Goal: Task Accomplishment & Management: Manage account settings

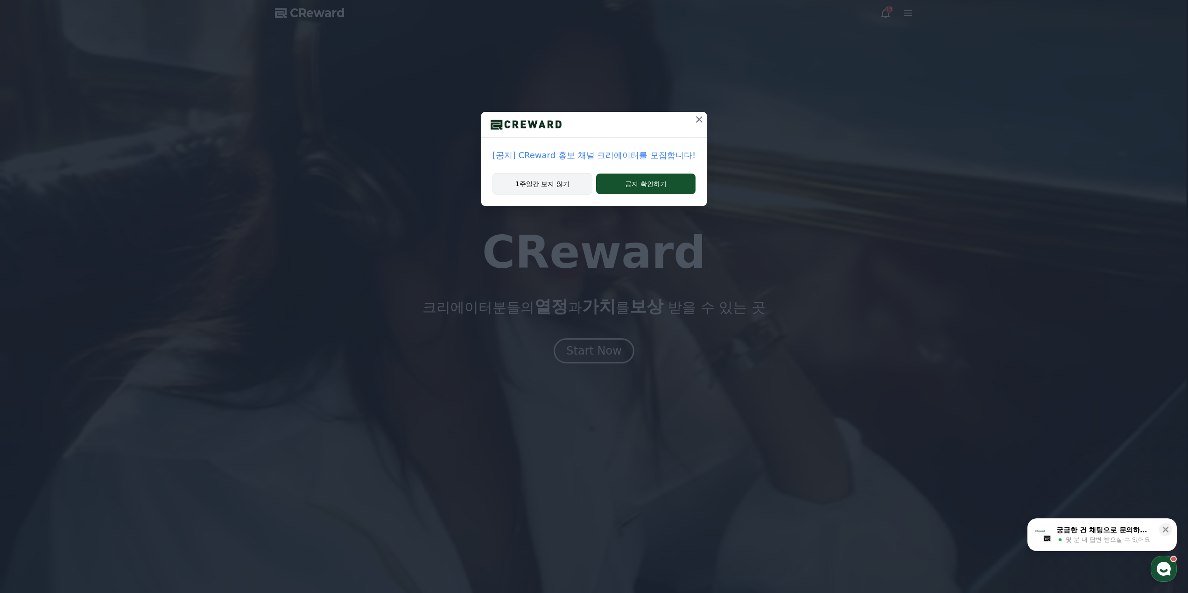
click at [523, 187] on button "1주일간 보지 않기" at bounding box center [542, 183] width 100 height 21
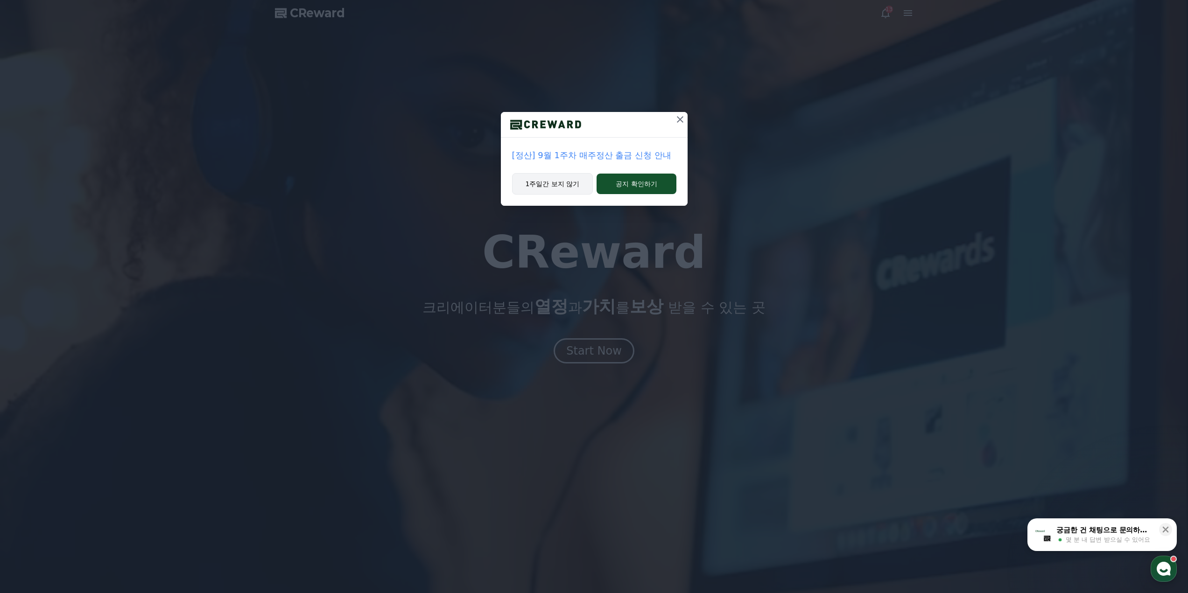
click at [564, 186] on button "1주일간 보지 않기" at bounding box center [552, 183] width 81 height 21
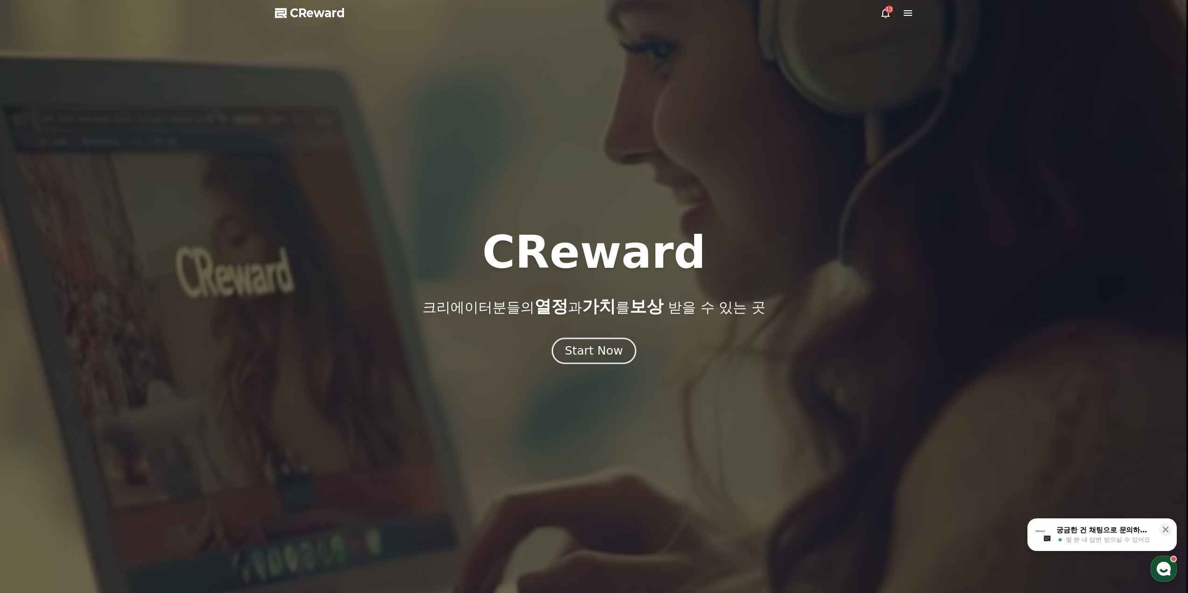
click at [582, 351] on div "Start Now" at bounding box center [594, 351] width 58 height 16
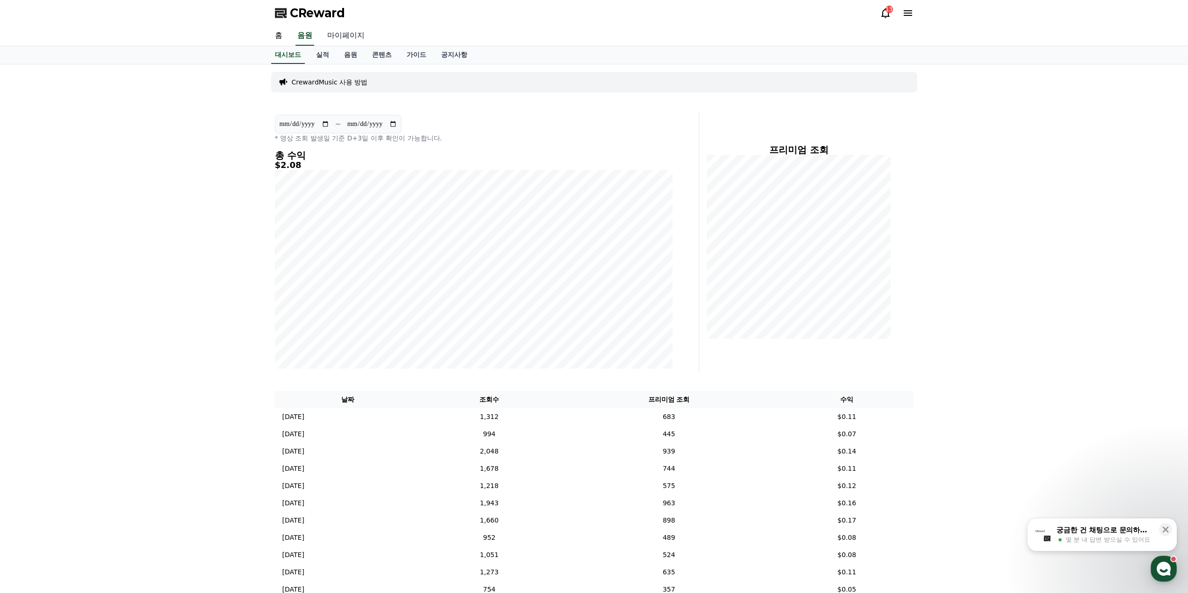
click at [344, 36] on link "마이페이지" at bounding box center [346, 36] width 52 height 20
select select "**********"
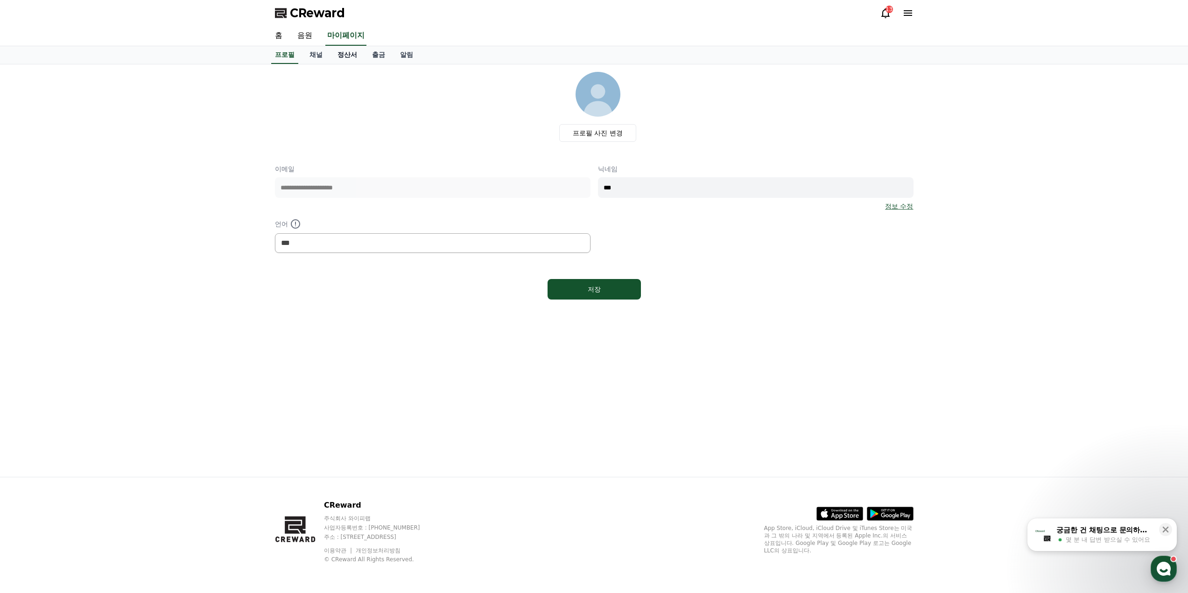
click at [353, 57] on link "정산서" at bounding box center [347, 55] width 35 height 18
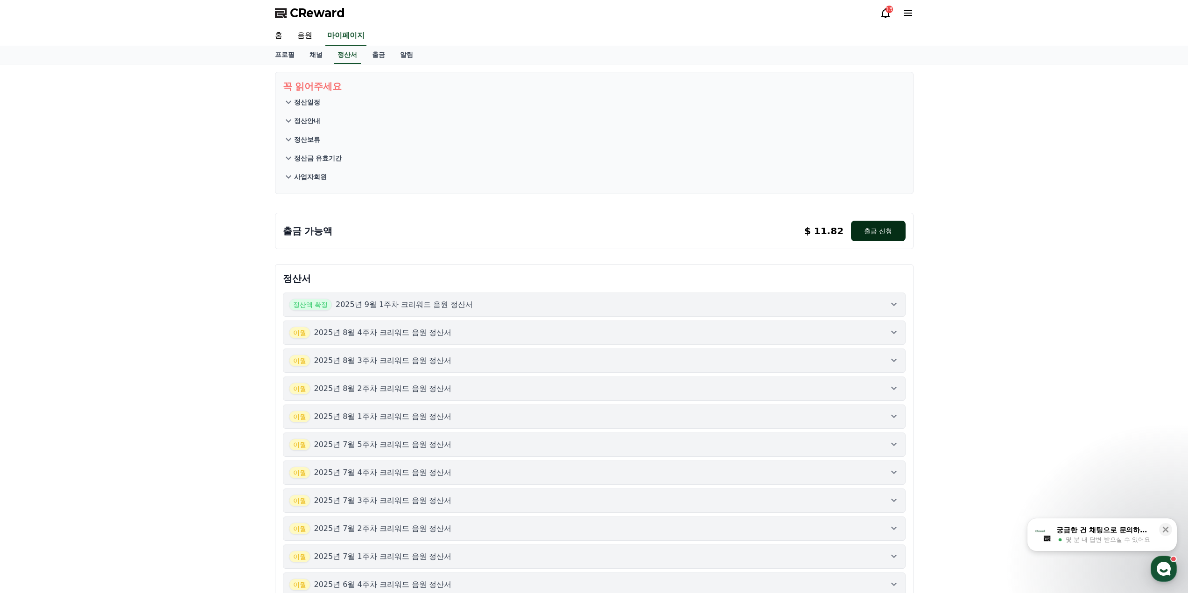
click at [881, 232] on button "출금 신청" at bounding box center [878, 231] width 54 height 21
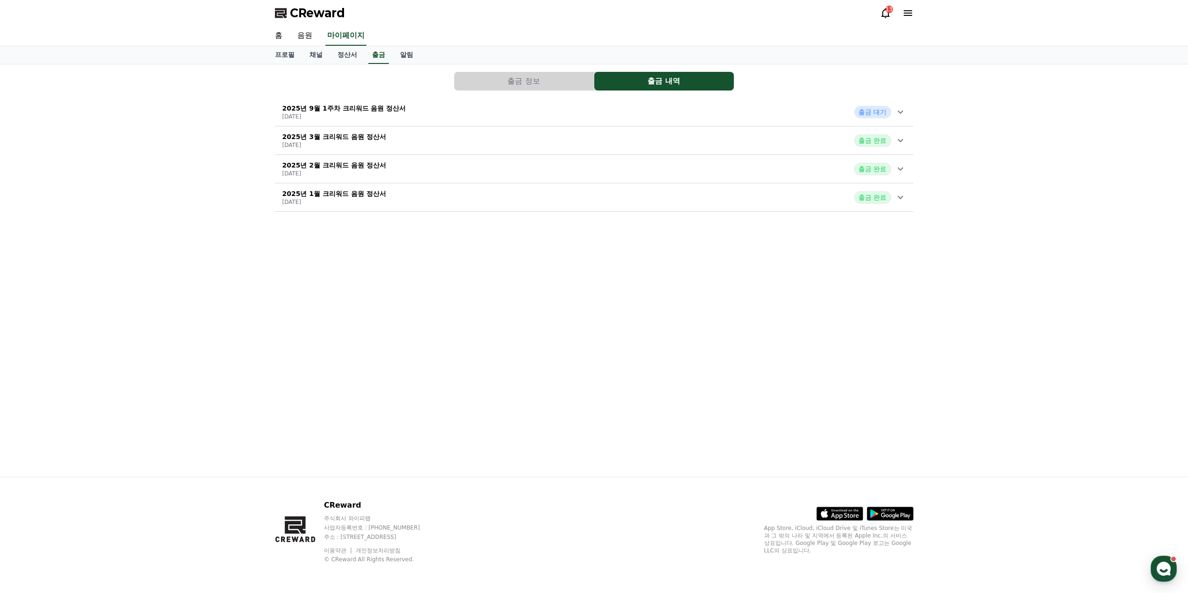
click at [599, 105] on div "2025년 9월 1주차 크리워드 음원 정산서 [DATE] 출금 대기" at bounding box center [594, 112] width 638 height 24
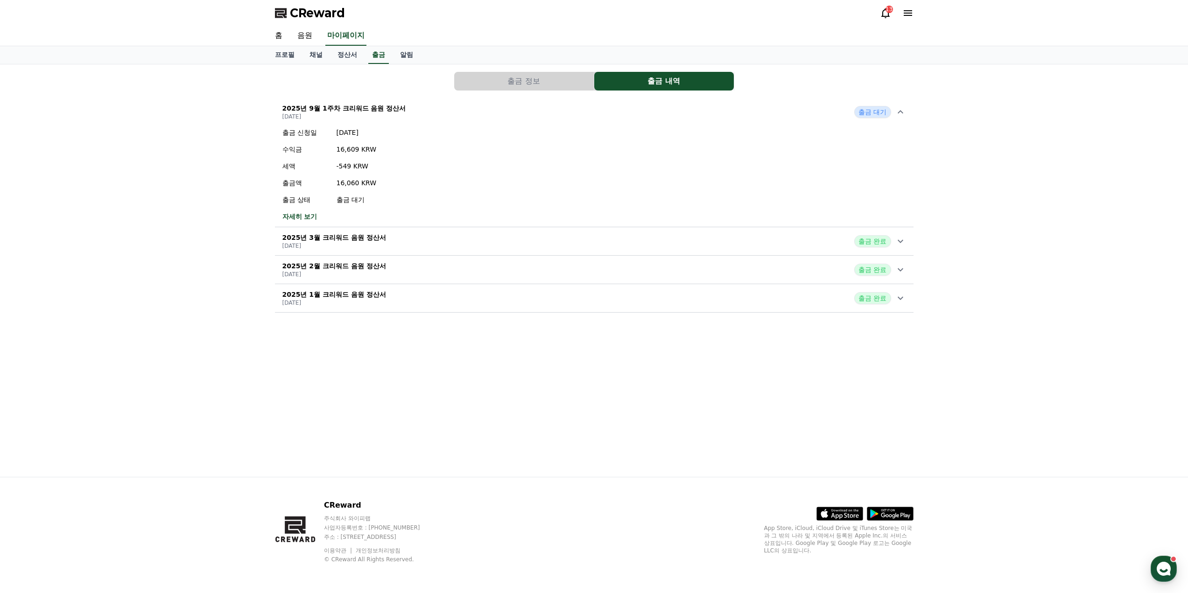
click at [588, 104] on div "2025년 9월 1주차 크리워드 음원 정산서 [DATE] 출금 대기" at bounding box center [594, 112] width 638 height 24
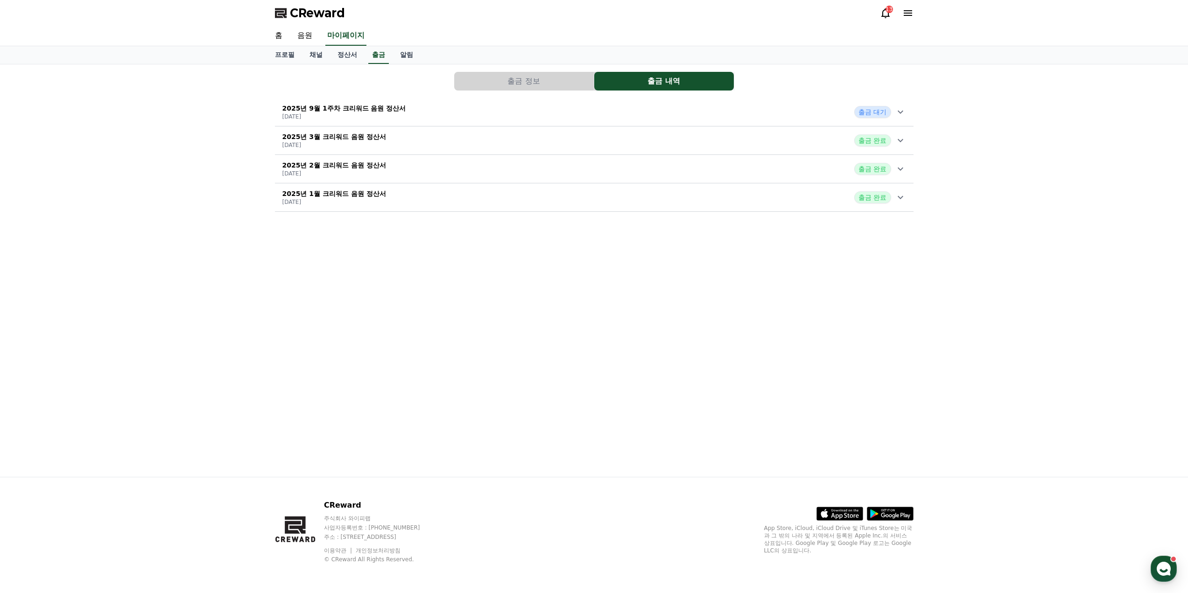
click at [533, 103] on div "2025년 9월 1주차 크리워드 음원 정산서 [DATE] 출금 대기" at bounding box center [594, 112] width 638 height 24
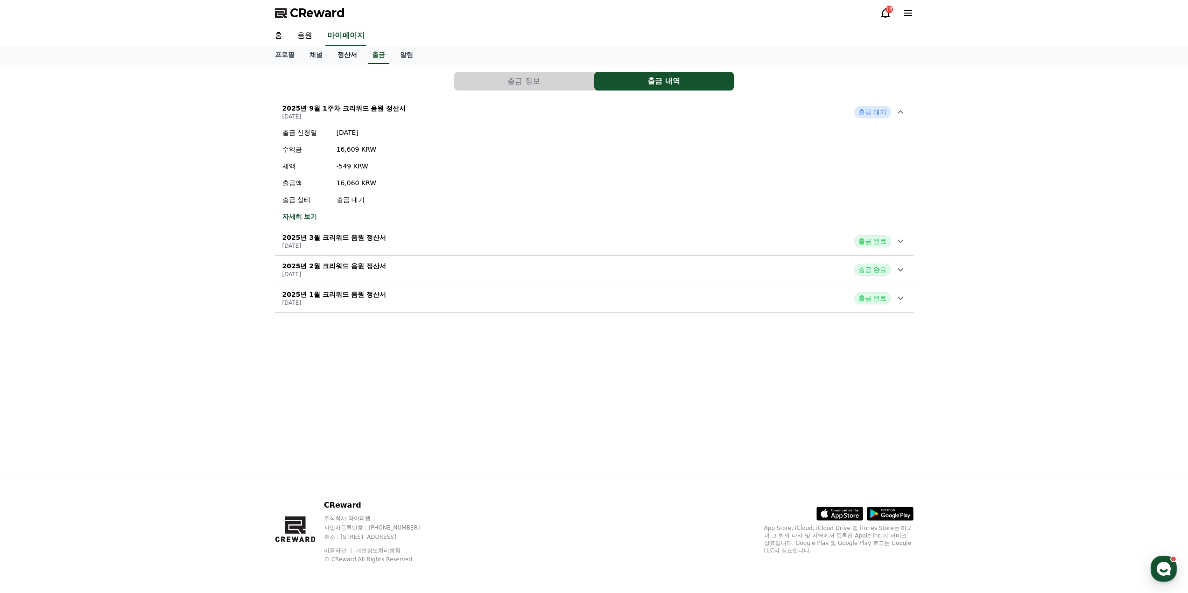
click at [340, 56] on link "정산서" at bounding box center [347, 55] width 35 height 18
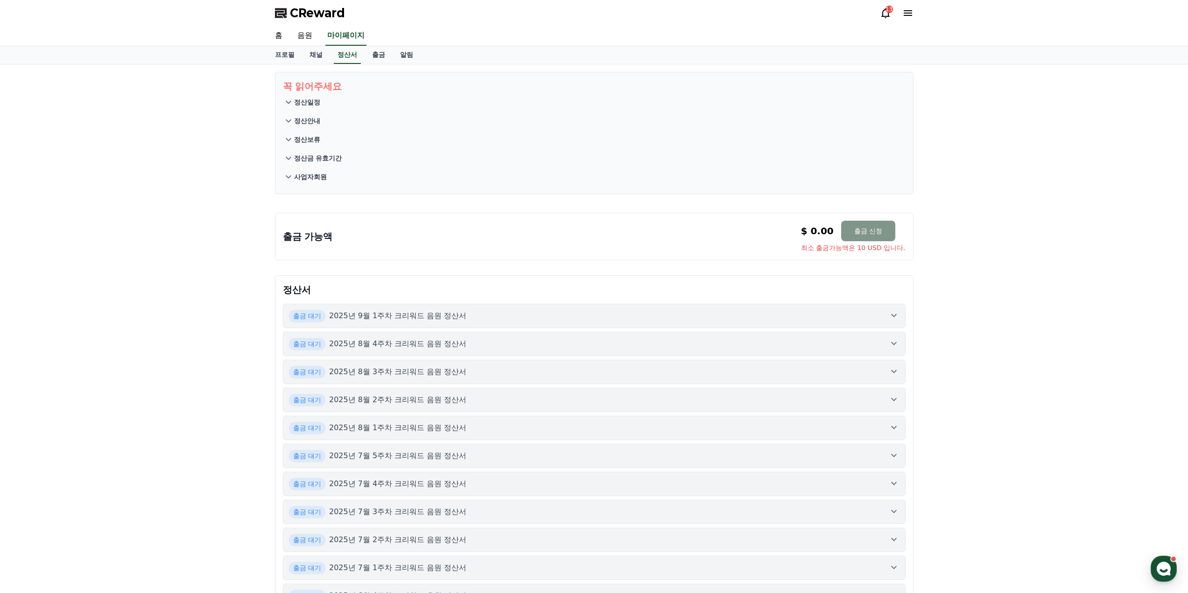
click at [852, 227] on button "출금 신청" at bounding box center [868, 231] width 54 height 21
